Goal: Task Accomplishment & Management: Use online tool/utility

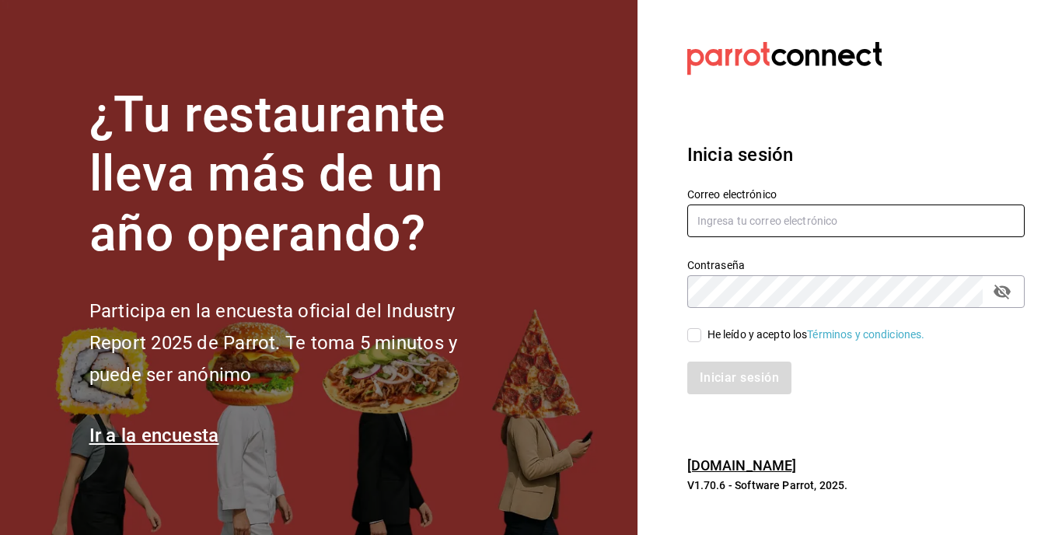
type input "[EMAIL_ADDRESS][DOMAIN_NAME]"
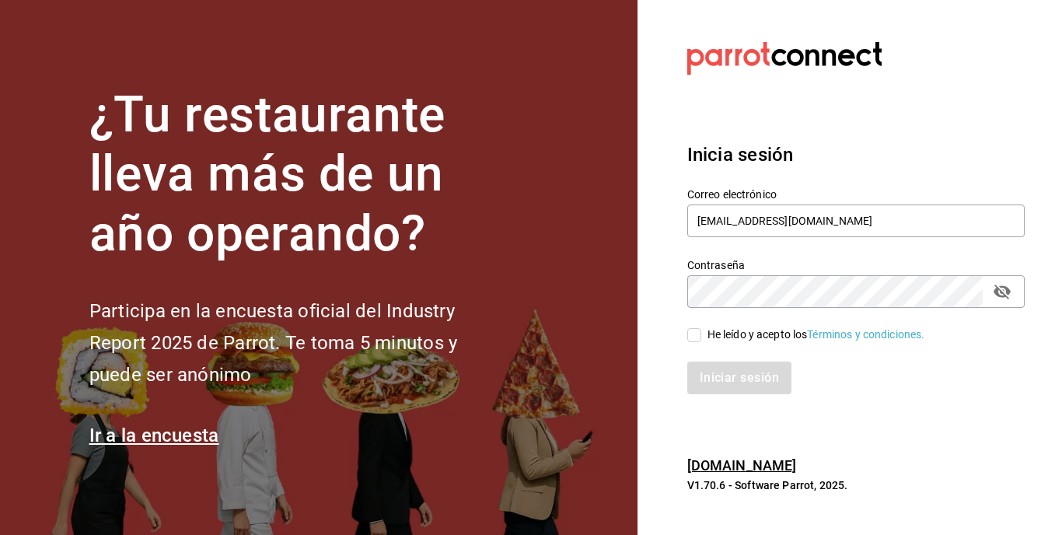
click at [698, 341] on input "He leído y acepto los Términos y condiciones." at bounding box center [694, 335] width 14 height 14
checkbox input "true"
click at [723, 376] on button "Iniciar sesión" at bounding box center [740, 377] width 106 height 33
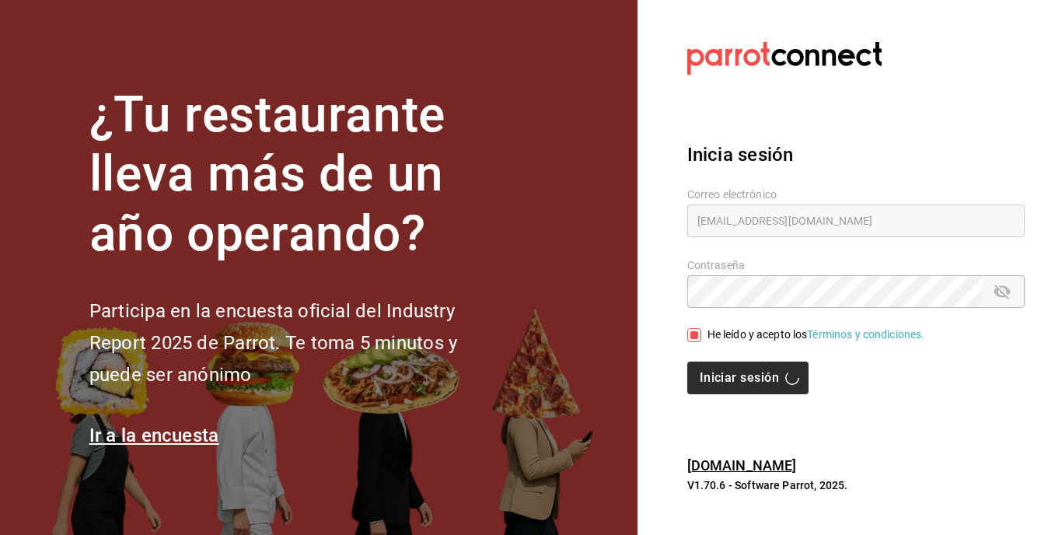
click at [723, 376] on div "Iniciar sesión" at bounding box center [855, 377] width 337 height 33
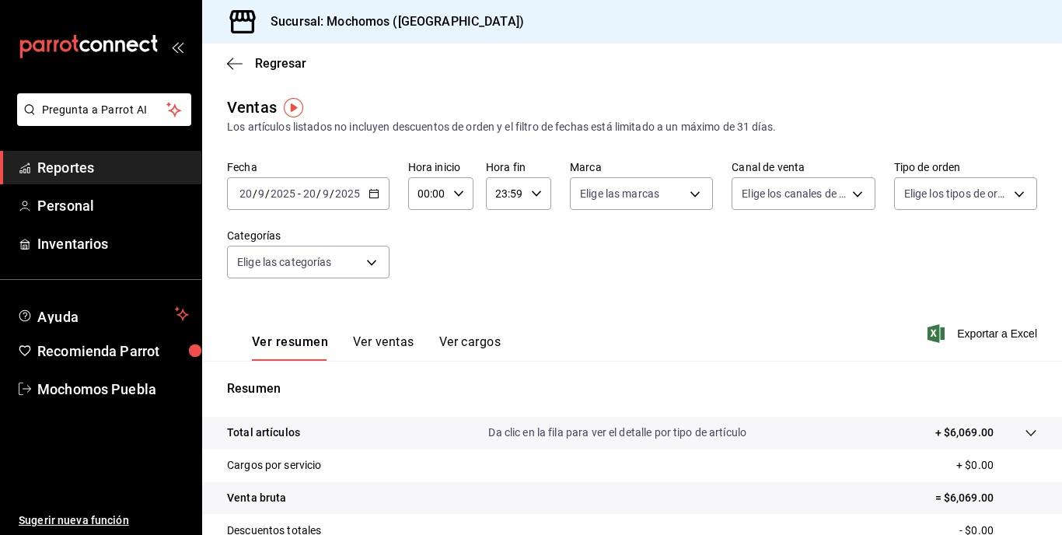
click at [382, 194] on div "[DATE] [DATE] - [DATE] [DATE]" at bounding box center [308, 193] width 162 height 33
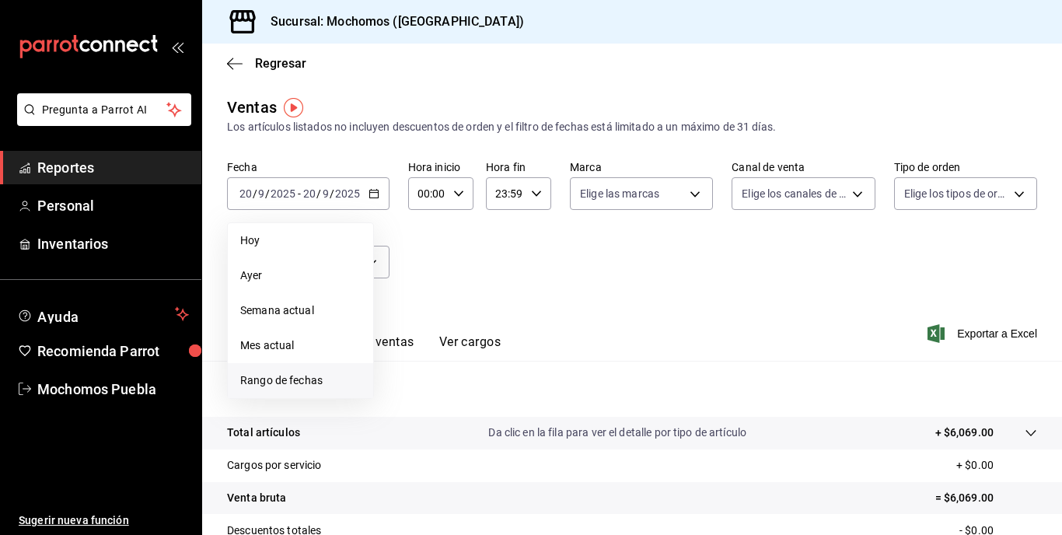
click at [275, 381] on span "Rango de fechas" at bounding box center [300, 380] width 120 height 16
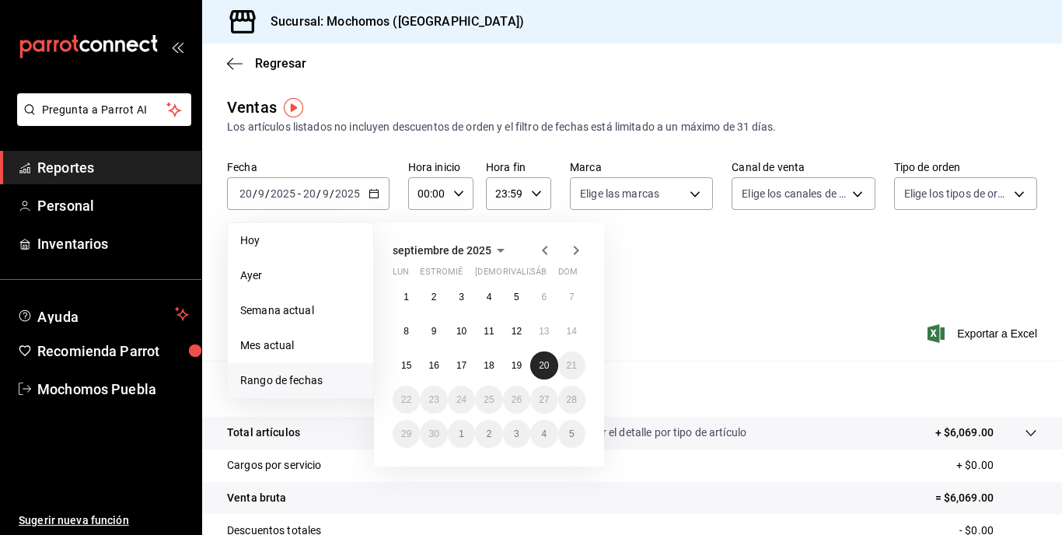
click at [544, 369] on abbr "20" at bounding box center [544, 365] width 10 height 11
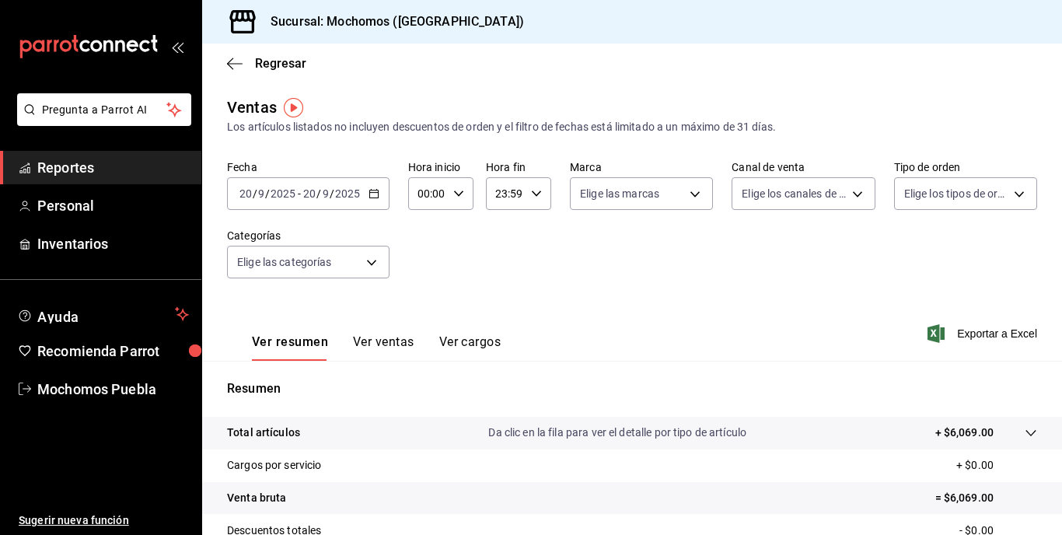
click at [376, 187] on div "[DATE] [DATE] - [DATE] [DATE]" at bounding box center [308, 193] width 162 height 33
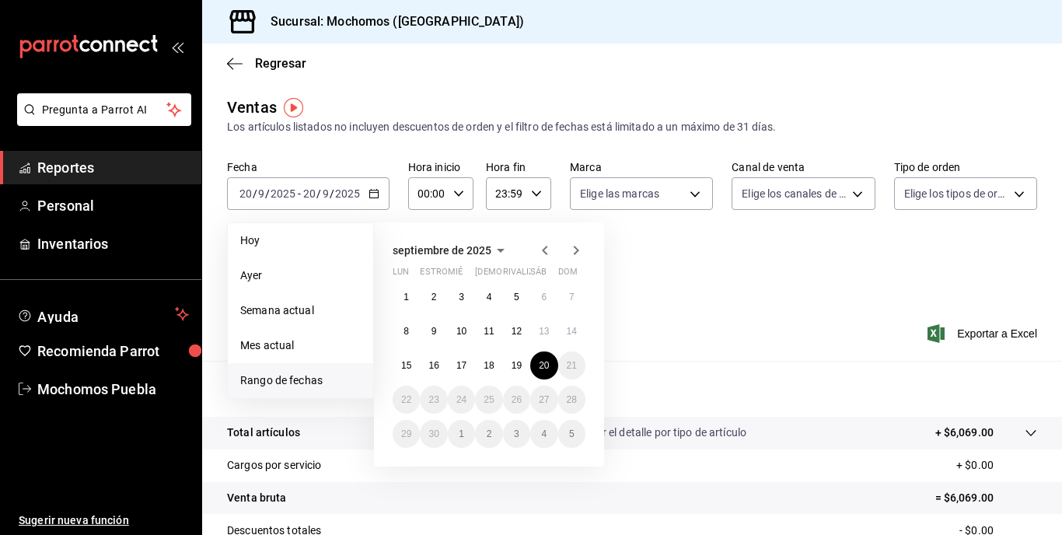
click at [313, 380] on span "Rango de fechas" at bounding box center [300, 380] width 120 height 16
click at [520, 366] on abbr "19" at bounding box center [516, 365] width 10 height 11
click at [519, 366] on abbr "19" at bounding box center [516, 365] width 10 height 11
click at [519, 366] on div "Resumen Total artículos Da clic en la fila para ver el detalle por tipo de artí…" at bounding box center [632, 528] width 860 height 334
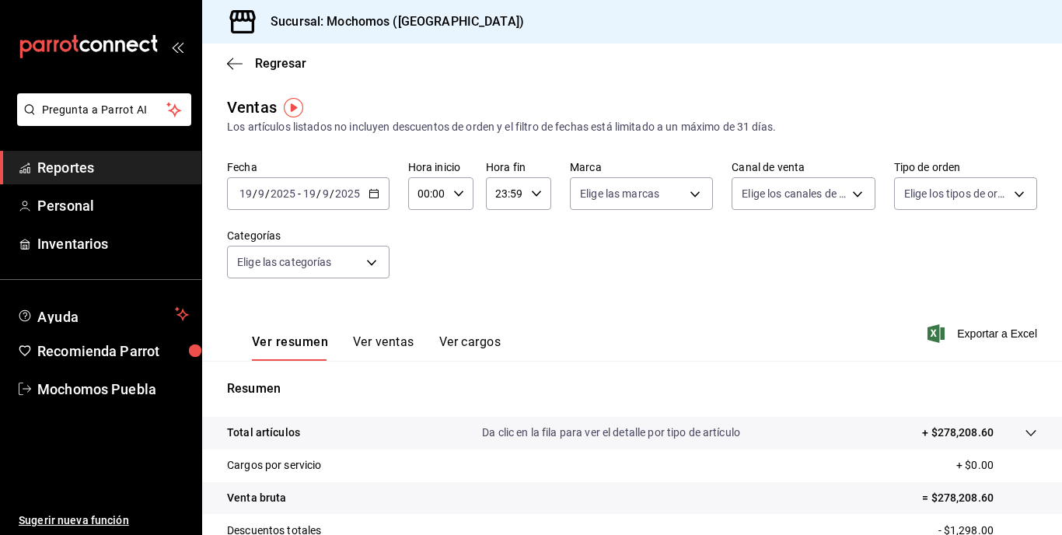
click at [366, 203] on div "[DATE] [DATE] - [DATE] [DATE]" at bounding box center [308, 193] width 162 height 33
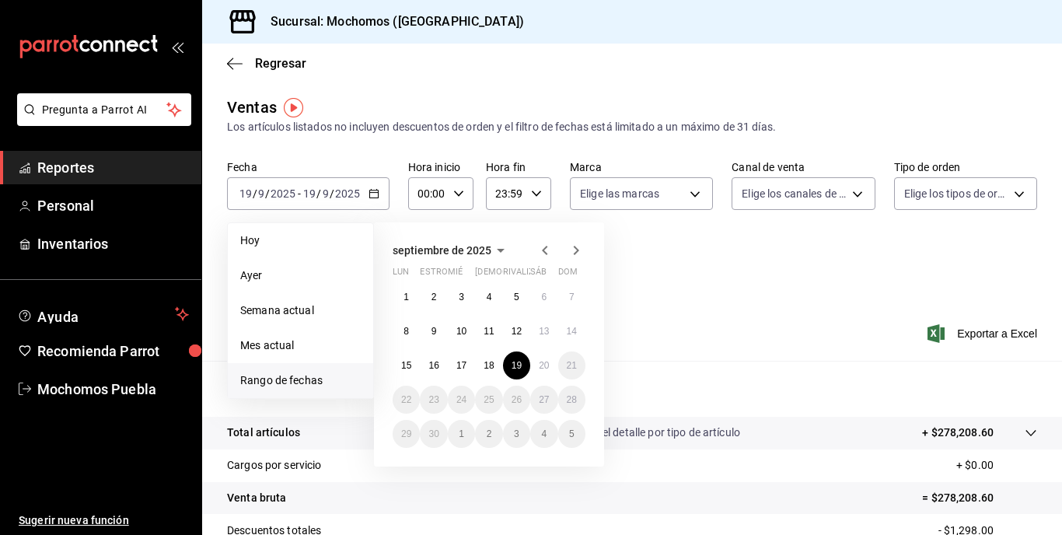
drag, startPoint x: 316, startPoint y: 377, endPoint x: 398, endPoint y: 382, distance: 81.7
click at [315, 377] on span "Rango de fechas" at bounding box center [300, 380] width 120 height 16
click at [516, 364] on abbr "19" at bounding box center [516, 365] width 10 height 11
click at [538, 361] on button "20" at bounding box center [543, 365] width 27 height 28
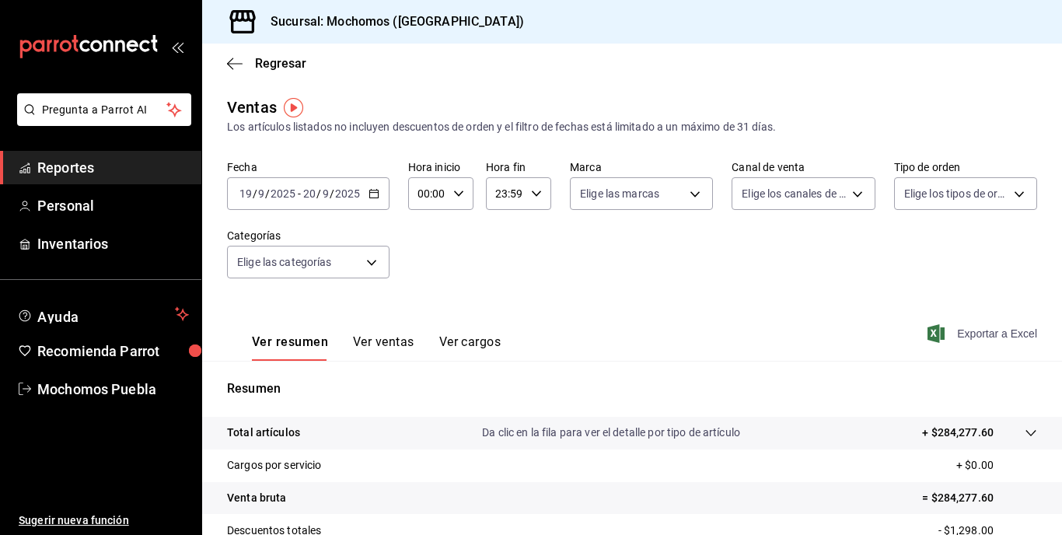
click at [980, 338] on font "Exportar a Excel" at bounding box center [997, 333] width 80 height 12
click at [504, 58] on div "Regresar" at bounding box center [632, 64] width 860 height 40
